Goal: Task Accomplishment & Management: Use online tool/utility

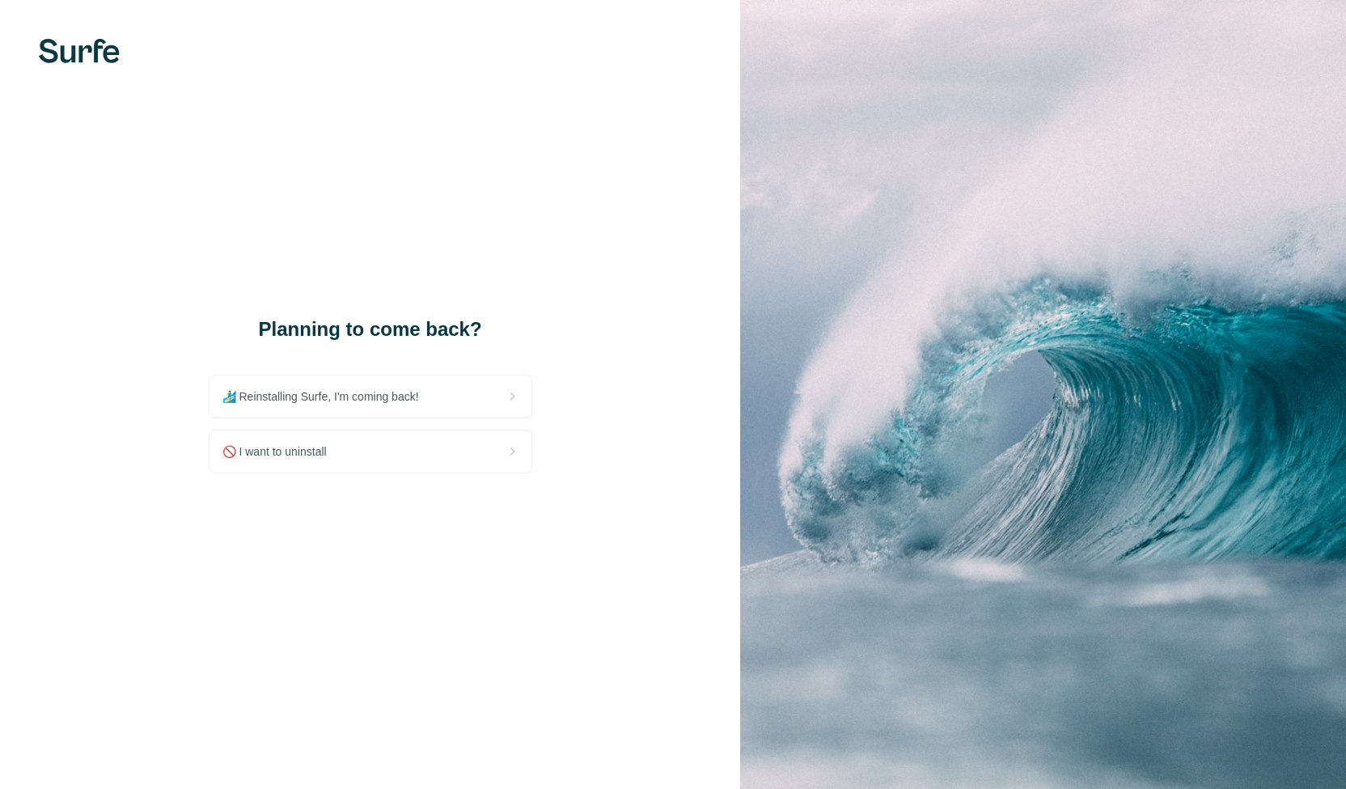
click at [823, 13] on img at bounding box center [1043, 394] width 606 height 789
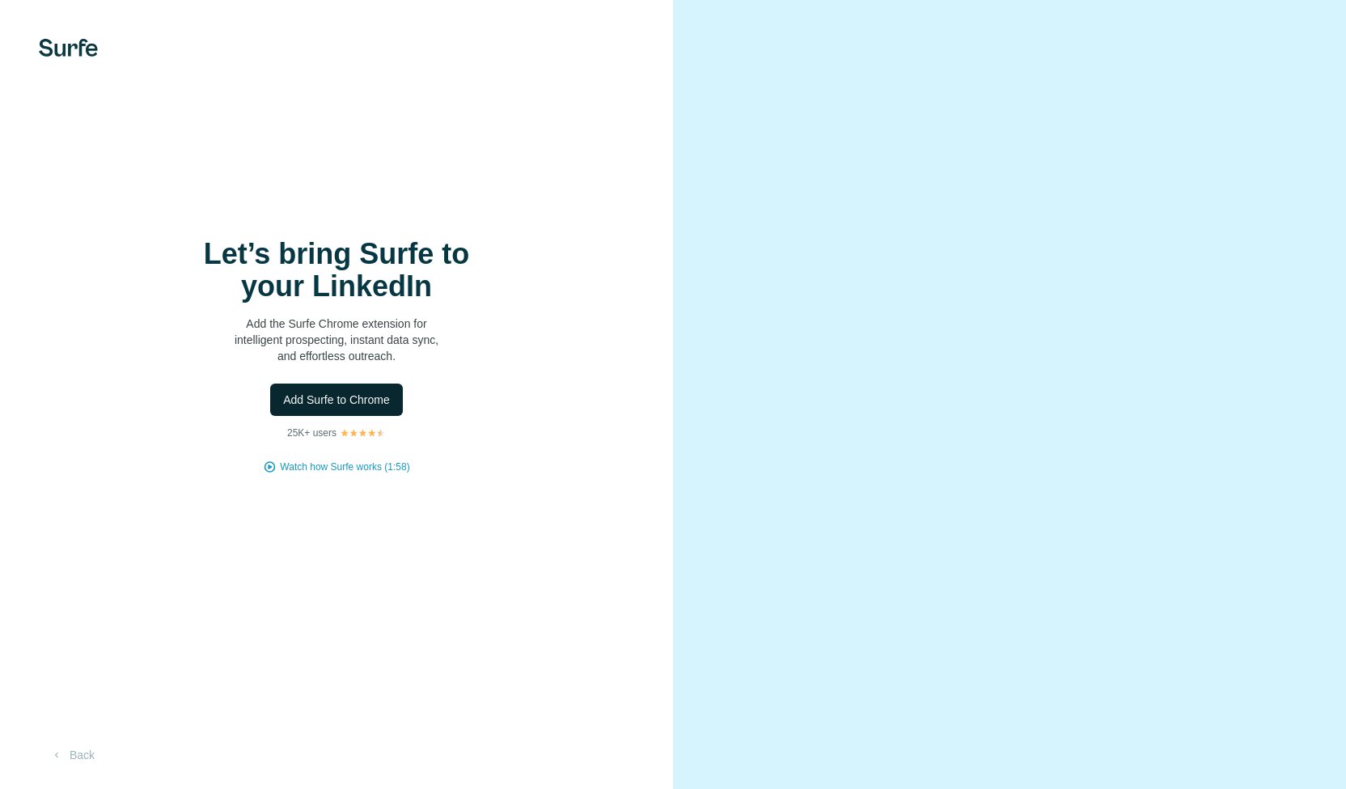
click at [358, 400] on span "Add Surfe to Chrome" at bounding box center [336, 400] width 107 height 16
